Goal: Task Accomplishment & Management: Use online tool/utility

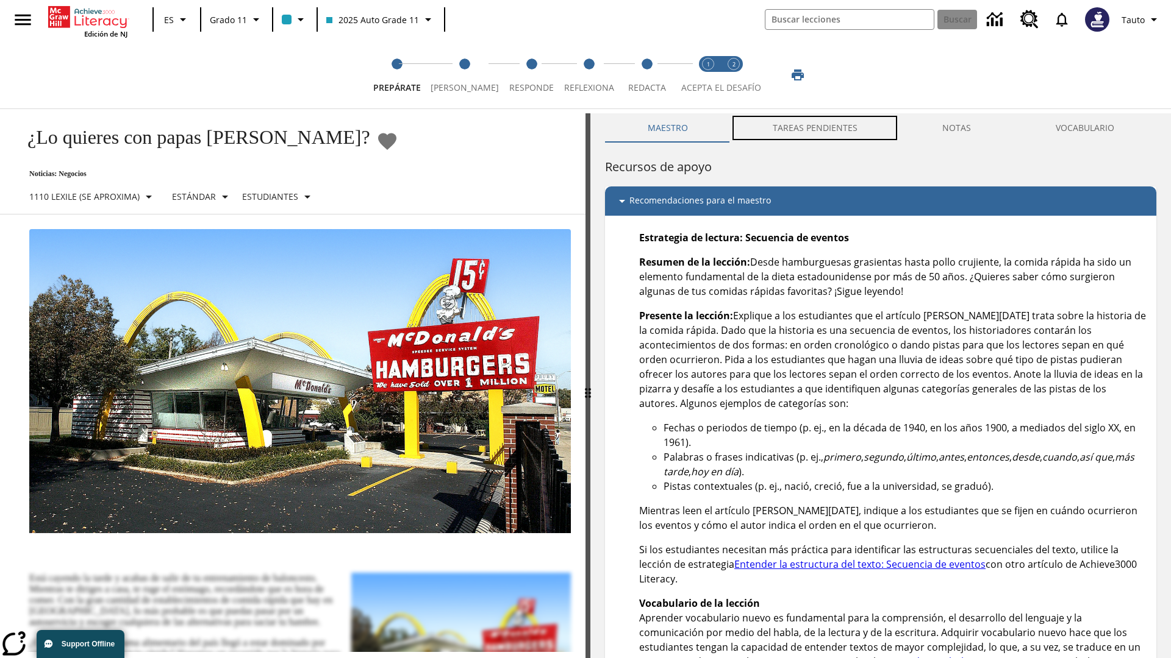
click at [815, 128] on button "TAREAS PENDIENTES" at bounding box center [814, 127] width 169 height 29
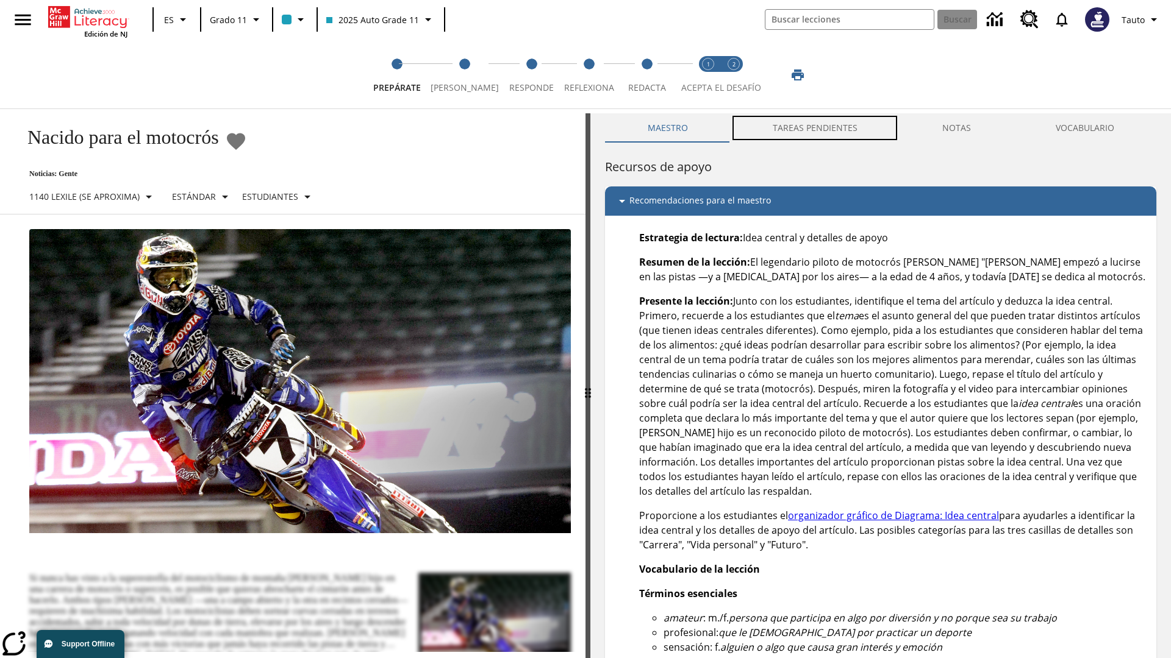
click at [815, 128] on button "TAREAS PENDIENTES" at bounding box center [814, 127] width 169 height 29
